Goal: Contribute content: Contribute content

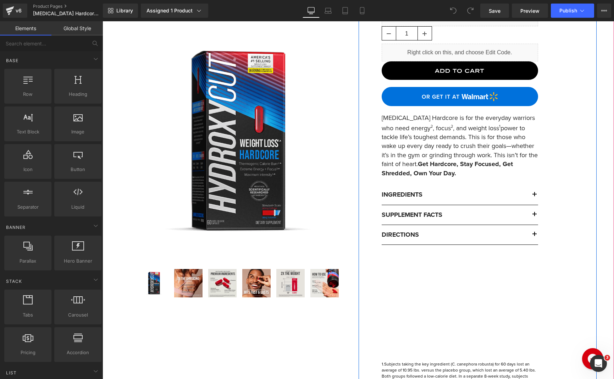
scroll to position [255, 0]
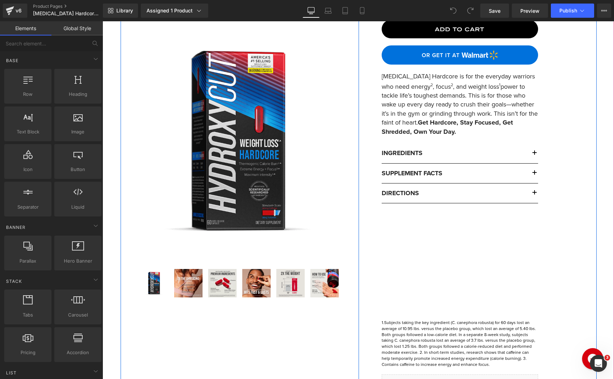
click at [463, 223] on div "Liquid Hydroxycut Hardcore (P) Title Liquid Default Title (P) Swatches Liquid 1…" at bounding box center [459, 113] width 167 height 560
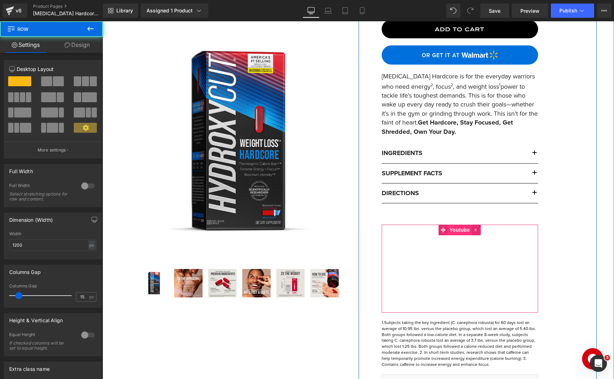
click at [462, 228] on span "Youtube" at bounding box center [460, 230] width 24 height 11
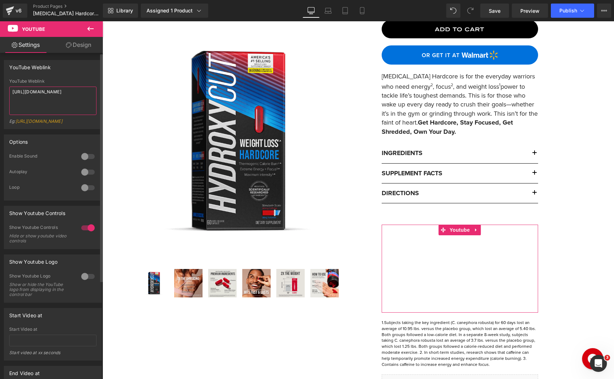
drag, startPoint x: 50, startPoint y: 96, endPoint x: 18, endPoint y: 96, distance: 31.6
click at [18, 96] on textarea "https://www.youtube.com/watch?v=AVbUleDzKhE" at bounding box center [52, 101] width 87 height 28
click at [83, 98] on textarea "https://www.youtube.com/watch?v=AVbUleDzKhE" at bounding box center [52, 101] width 87 height 28
drag, startPoint x: 83, startPoint y: 98, endPoint x: 40, endPoint y: 102, distance: 42.5
click at [19, 97] on textarea "https://www.youtube.com/watch?v=AVbUleDzKhE" at bounding box center [52, 101] width 87 height 28
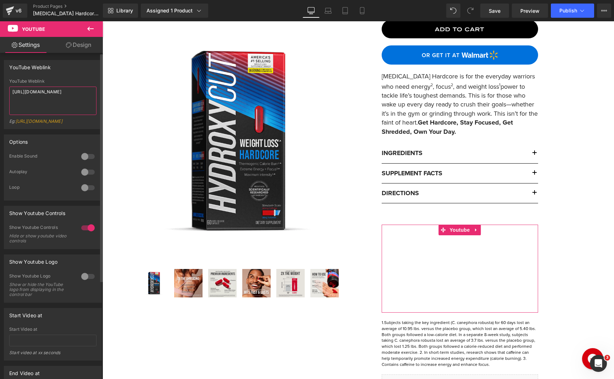
click at [55, 99] on textarea "https://www.youtube.com/watch?v=AVbUleDzKhE" at bounding box center [52, 101] width 87 height 28
click at [76, 100] on textarea "https://www.youtube.com/watch?v=AVbUleDzKhE" at bounding box center [52, 101] width 87 height 28
drag, startPoint x: 70, startPoint y: 99, endPoint x: -1, endPoint y: 84, distance: 72.8
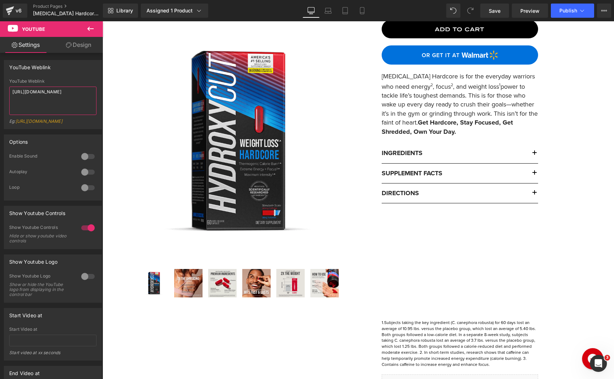
click at [0, 84] on html "Youtube You are previewing how the will restyle your page. You can not edit Ele…" at bounding box center [307, 189] width 614 height 379
paste textarea "_2YfKoyzVm8"
type textarea "[URL][DOMAIN_NAME]"
click at [569, 15] on button "Publish" at bounding box center [572, 11] width 43 height 14
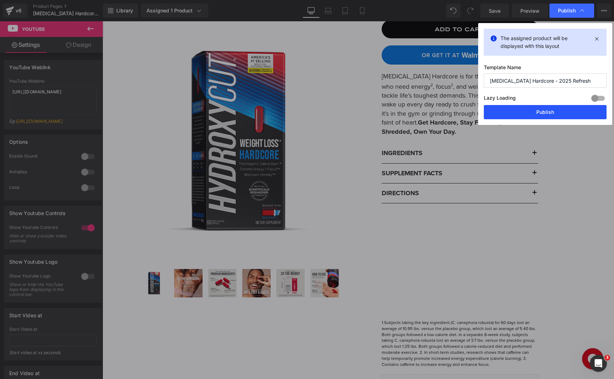
click at [557, 114] on button "Publish" at bounding box center [545, 112] width 123 height 14
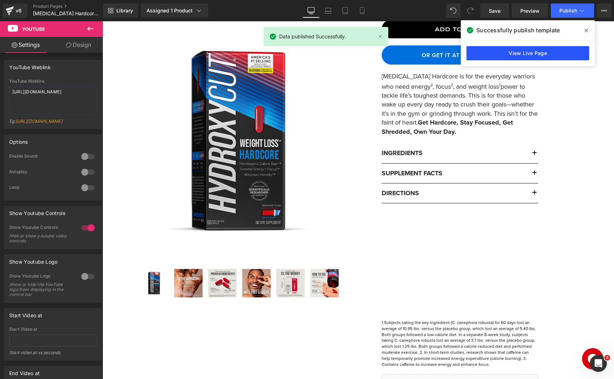
click at [537, 52] on link "View Live Page" at bounding box center [527, 53] width 123 height 14
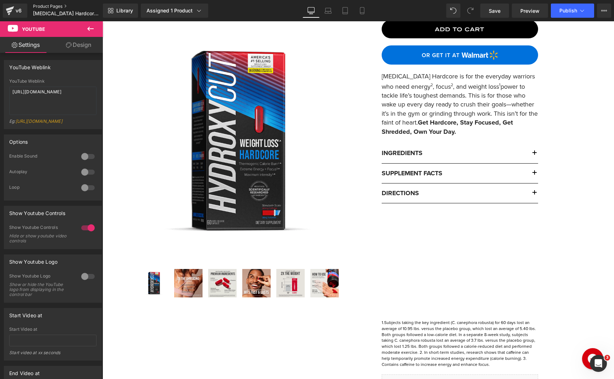
click at [57, 4] on link "Product Pages" at bounding box center [74, 7] width 82 height 6
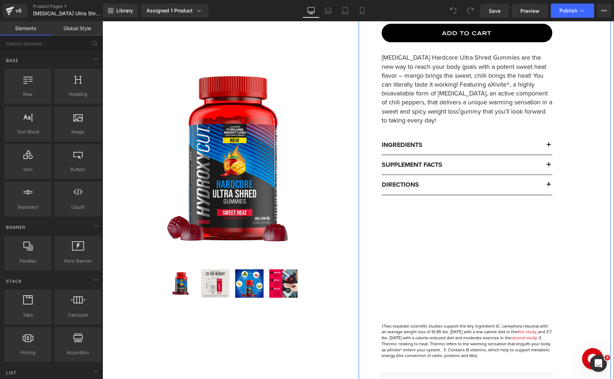
scroll to position [330, 0]
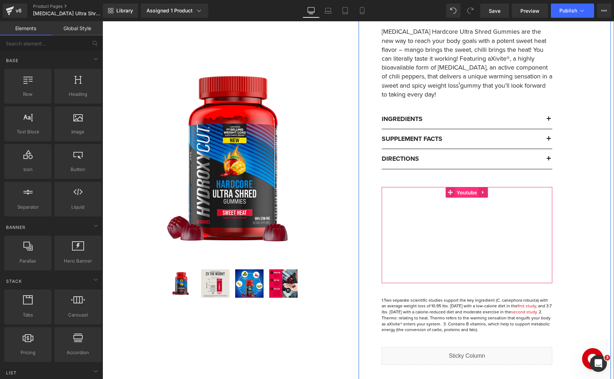
click at [469, 190] on span "Youtube" at bounding box center [467, 192] width 24 height 11
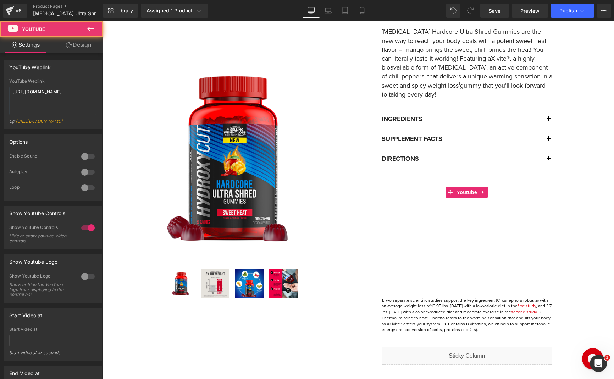
click at [60, 124] on div "Eg: [URL][DOMAIN_NAME]" at bounding box center [52, 123] width 87 height 10
click at [51, 92] on textarea "[URL][DOMAIN_NAME]" at bounding box center [52, 101] width 87 height 28
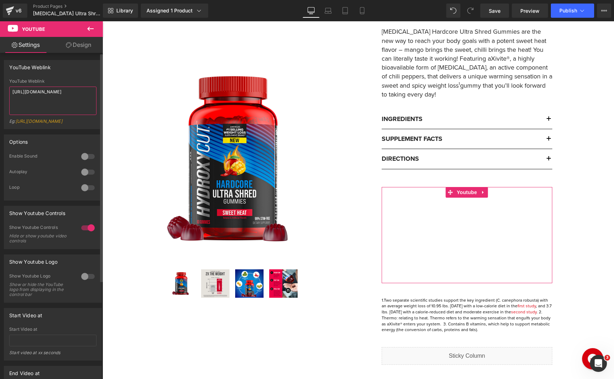
paste textarea "_2YfKoyzVm8"
type textarea "[URL][DOMAIN_NAME]"
click at [567, 12] on span "Publish" at bounding box center [568, 11] width 18 height 6
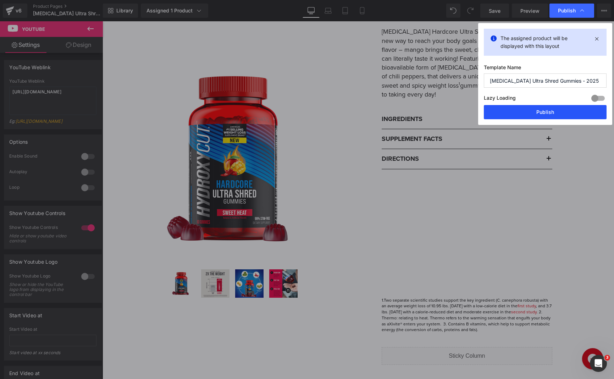
click at [556, 107] on button "Publish" at bounding box center [545, 112] width 123 height 14
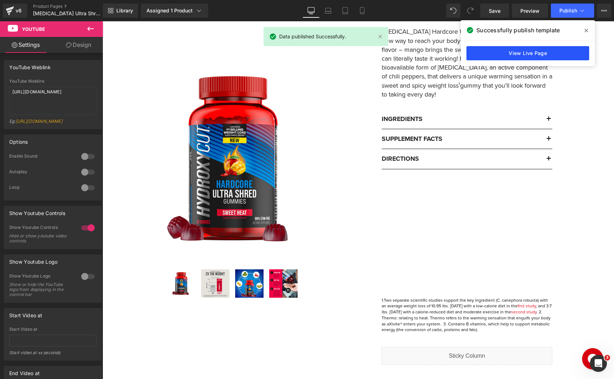
click at [549, 57] on link "View Live Page" at bounding box center [527, 53] width 123 height 14
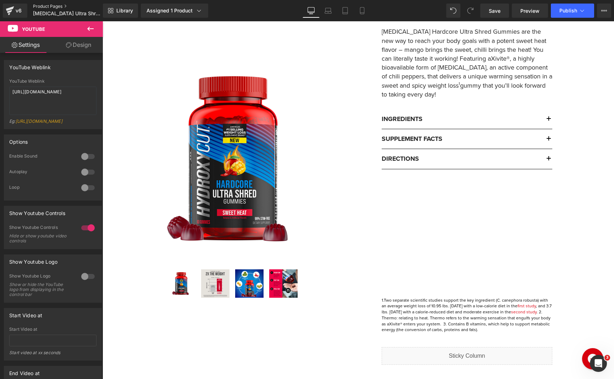
click at [38, 7] on link "Product Pages" at bounding box center [74, 7] width 82 height 6
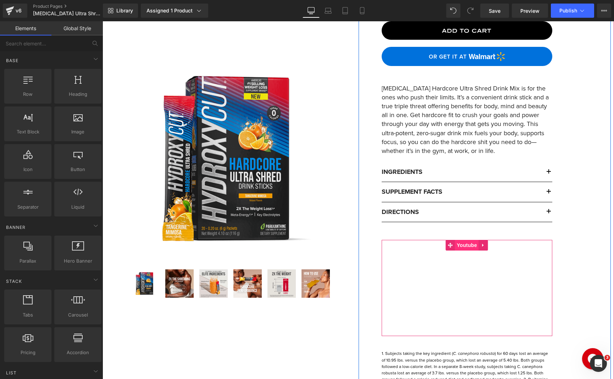
click at [464, 243] on span "Youtube" at bounding box center [467, 245] width 24 height 11
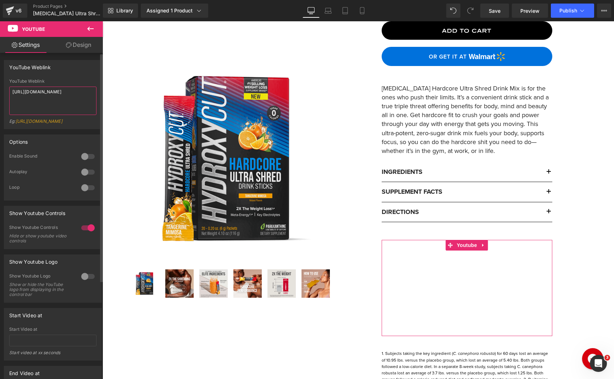
click at [57, 97] on textarea "https://www.youtube.com/watch?v=K9cLtdr4Oh8" at bounding box center [52, 101] width 87 height 28
paste textarea "[URL][DOMAIN_NAME]"
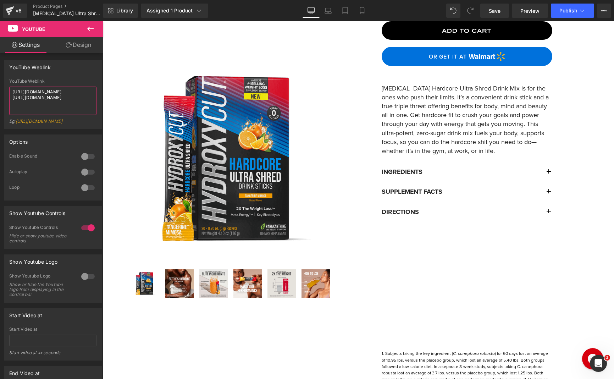
drag, startPoint x: 56, startPoint y: 96, endPoint x: -8, endPoint y: 88, distance: 64.4
click at [0, 88] on html "Youtube You are previewing how the will restyle your page. You can not edit Ele…" at bounding box center [307, 189] width 614 height 379
type textarea "[URL][DOMAIN_NAME]"
click at [572, 12] on span "Publish" at bounding box center [568, 11] width 18 height 6
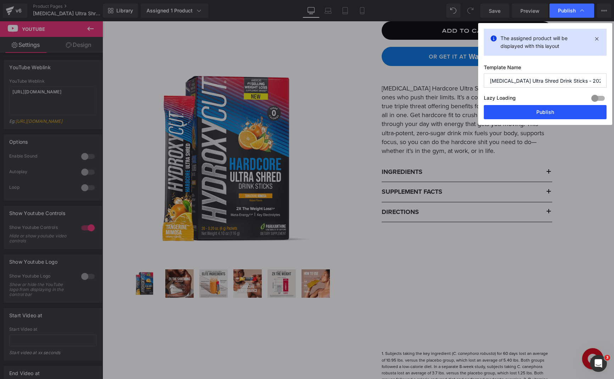
drag, startPoint x: 536, startPoint y: 114, endPoint x: 432, endPoint y: 94, distance: 105.5
click at [536, 114] on button "Publish" at bounding box center [545, 112] width 123 height 14
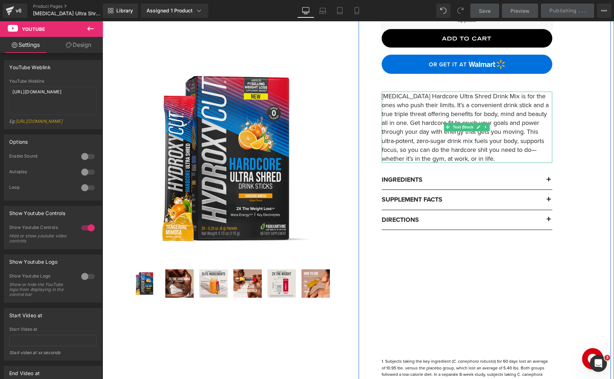
scroll to position [223, 0]
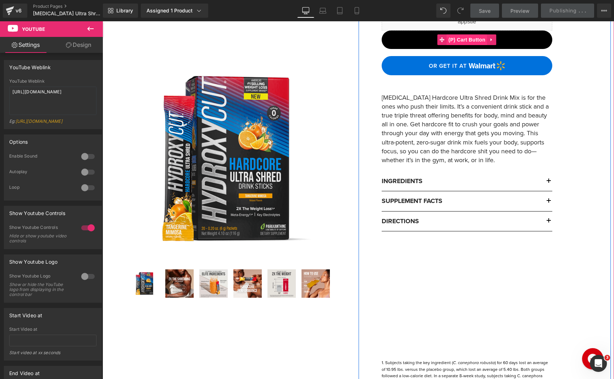
click at [462, 42] on span "(P) Cart Button" at bounding box center [467, 39] width 40 height 11
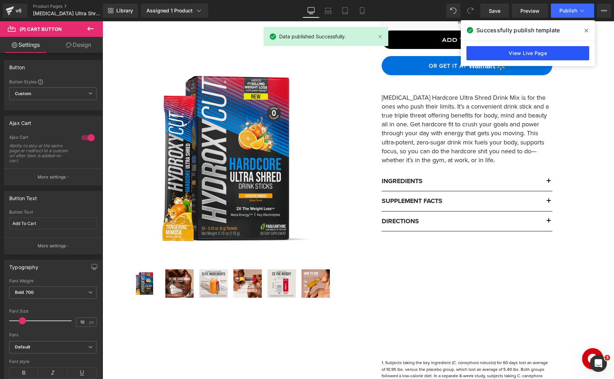
click at [508, 52] on link "View Live Page" at bounding box center [527, 53] width 123 height 14
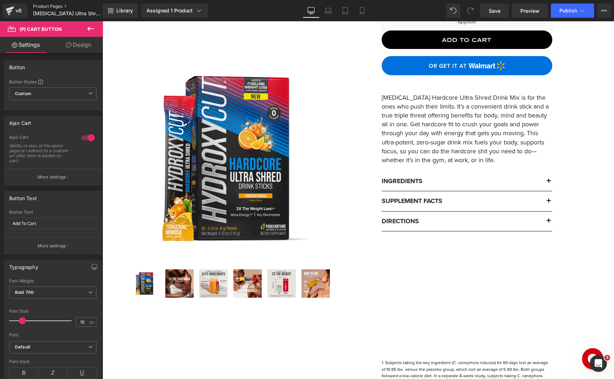
click at [57, 8] on link "Product Pages" at bounding box center [74, 7] width 82 height 6
